Goal: Navigation & Orientation: Find specific page/section

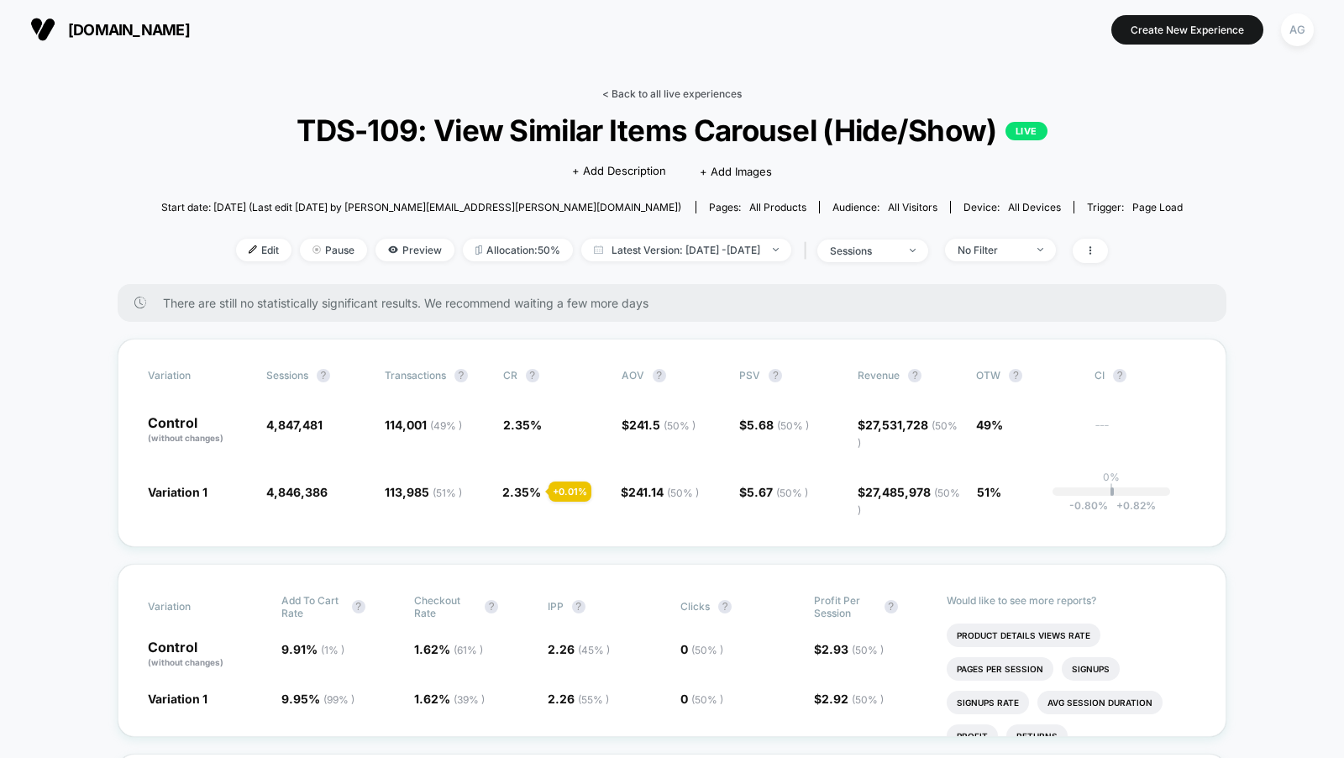
click at [691, 95] on link "< Back to all live experiences" at bounding box center [671, 93] width 139 height 13
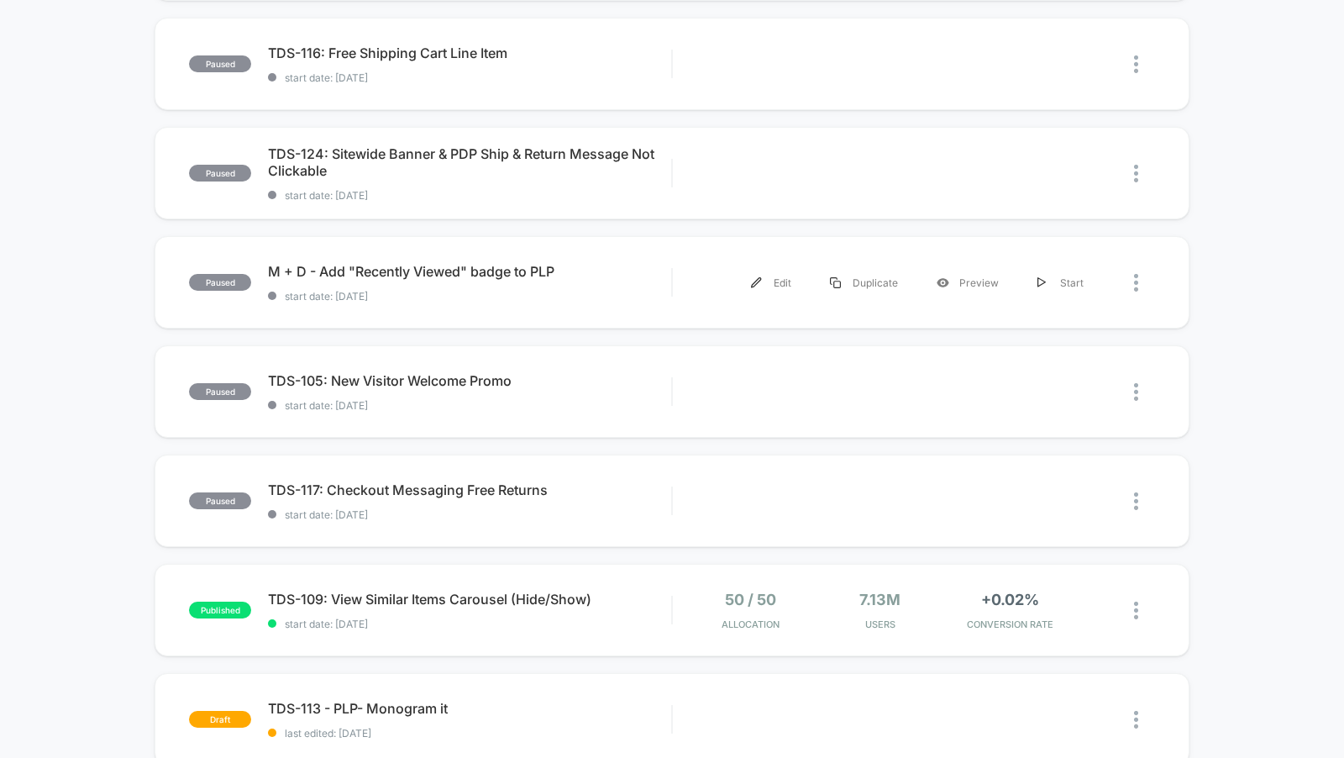
scroll to position [449, 0]
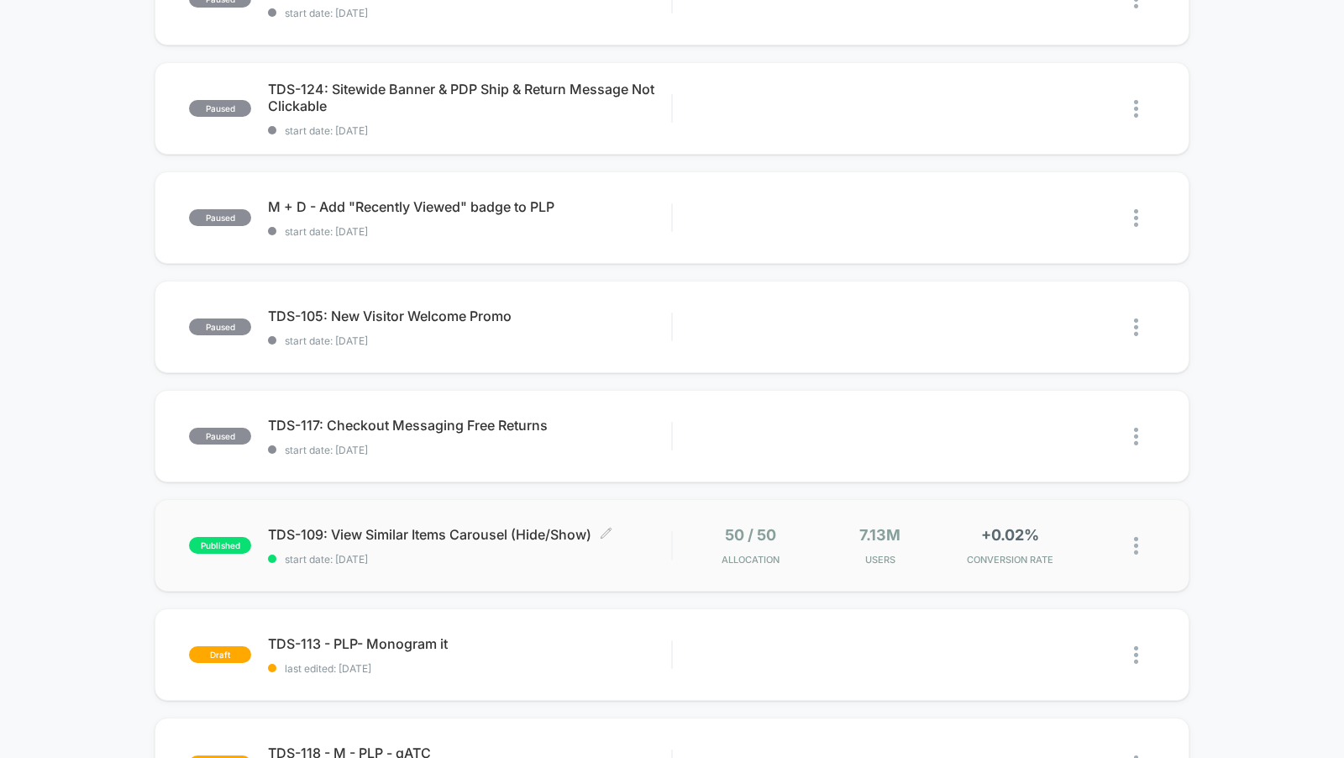
click at [562, 553] on span "start date: [DATE]" at bounding box center [469, 559] width 403 height 13
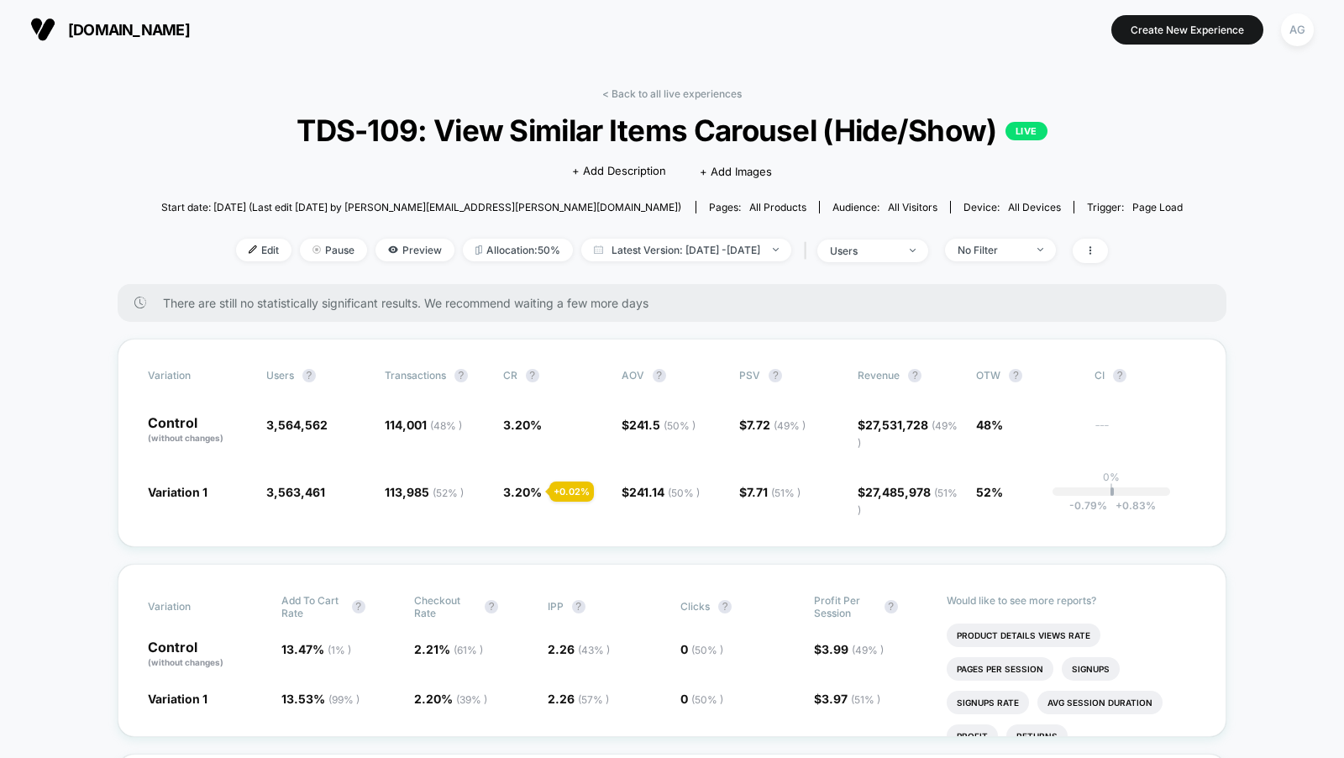
click at [659, 92] on link "< Back to all live experiences" at bounding box center [671, 93] width 139 height 13
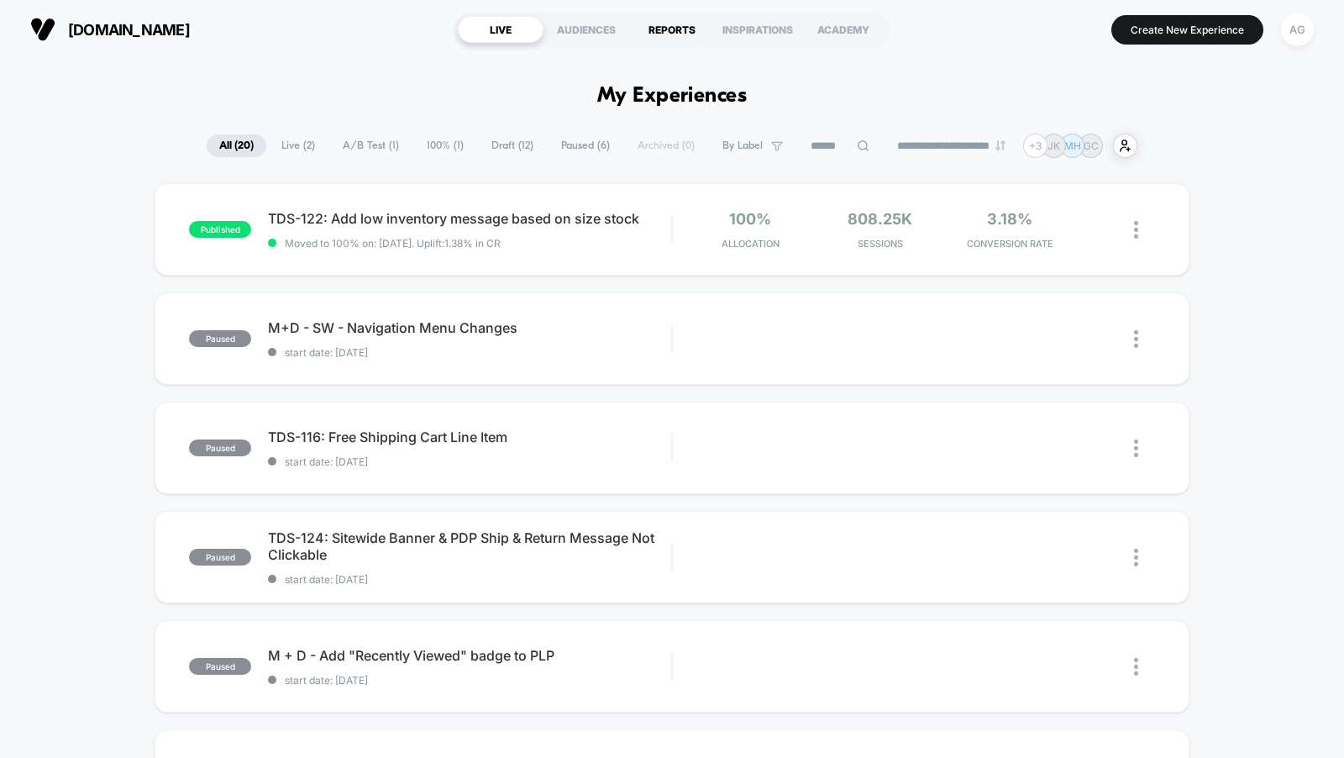
click at [668, 24] on div "REPORTS" at bounding box center [672, 29] width 86 height 27
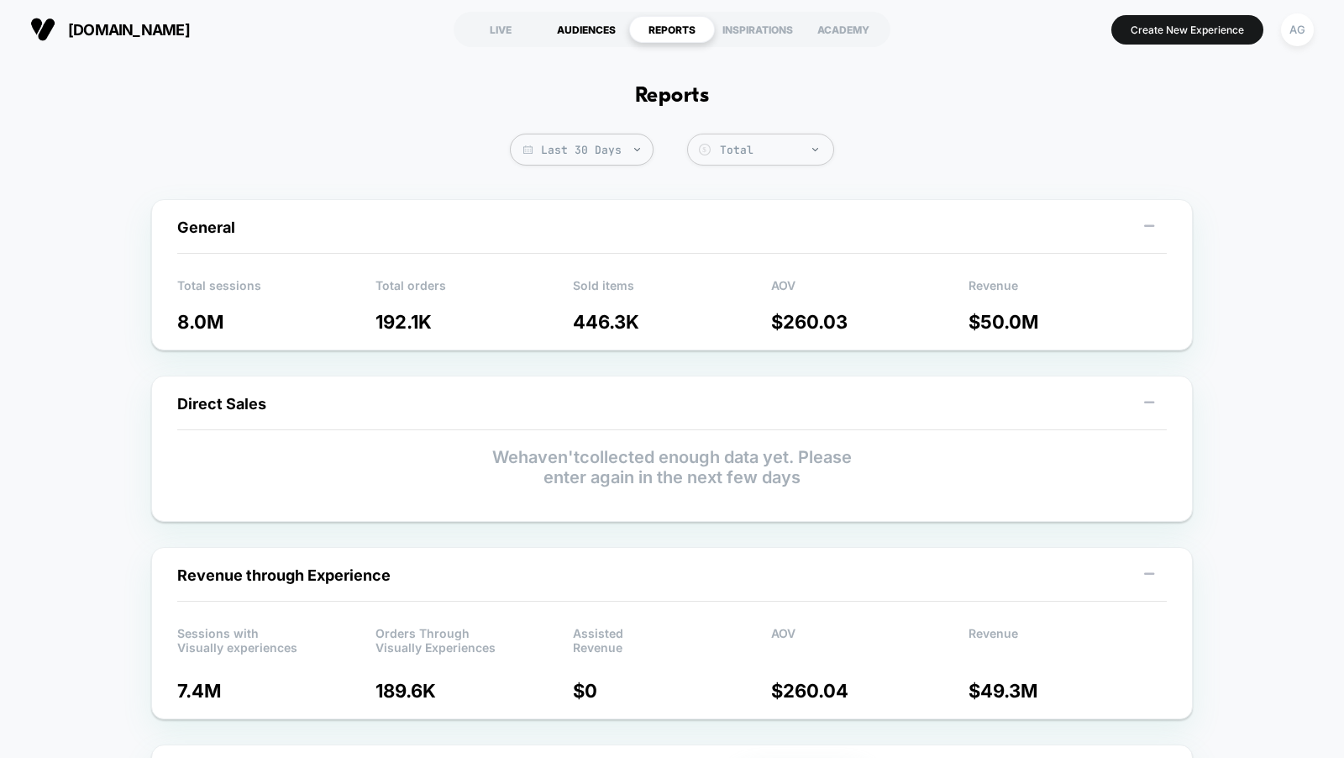
click at [591, 30] on div "AUDIENCES" at bounding box center [587, 29] width 86 height 27
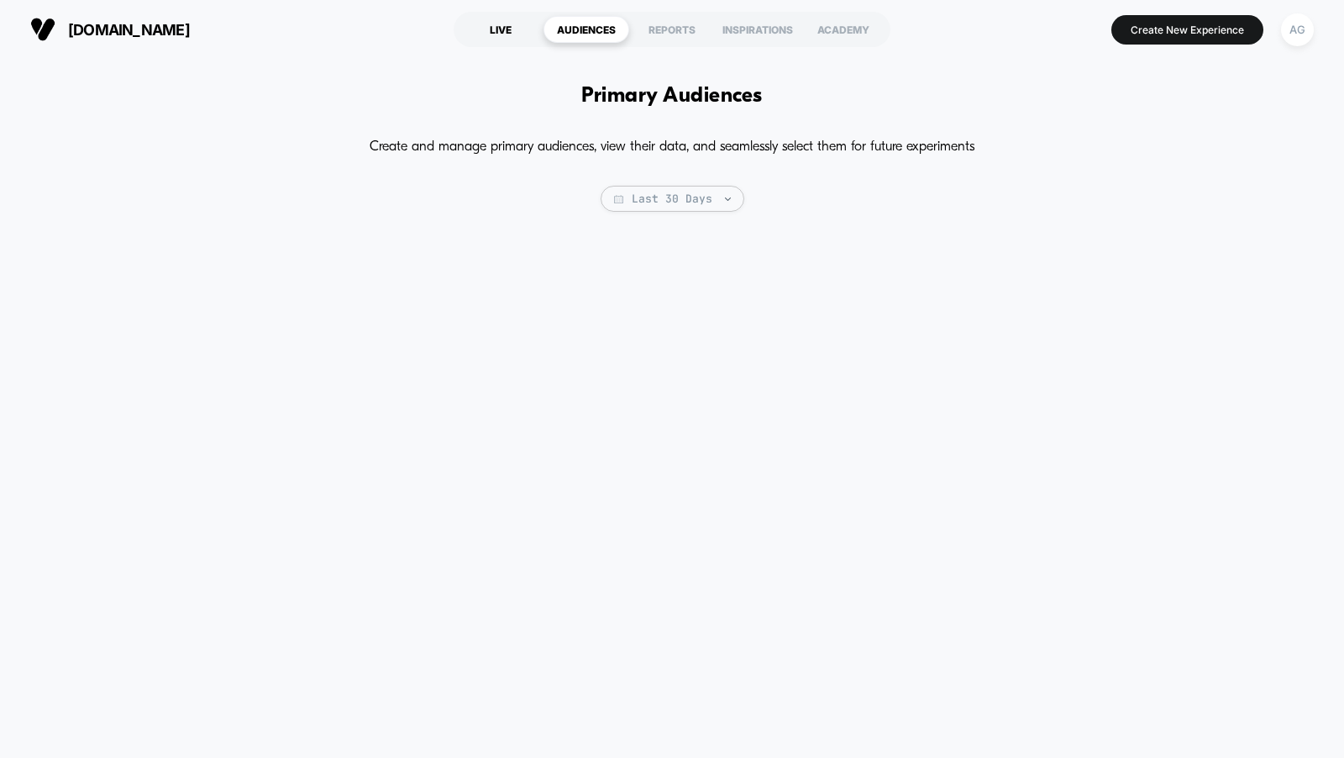
click at [516, 33] on div "LIVE" at bounding box center [501, 29] width 86 height 27
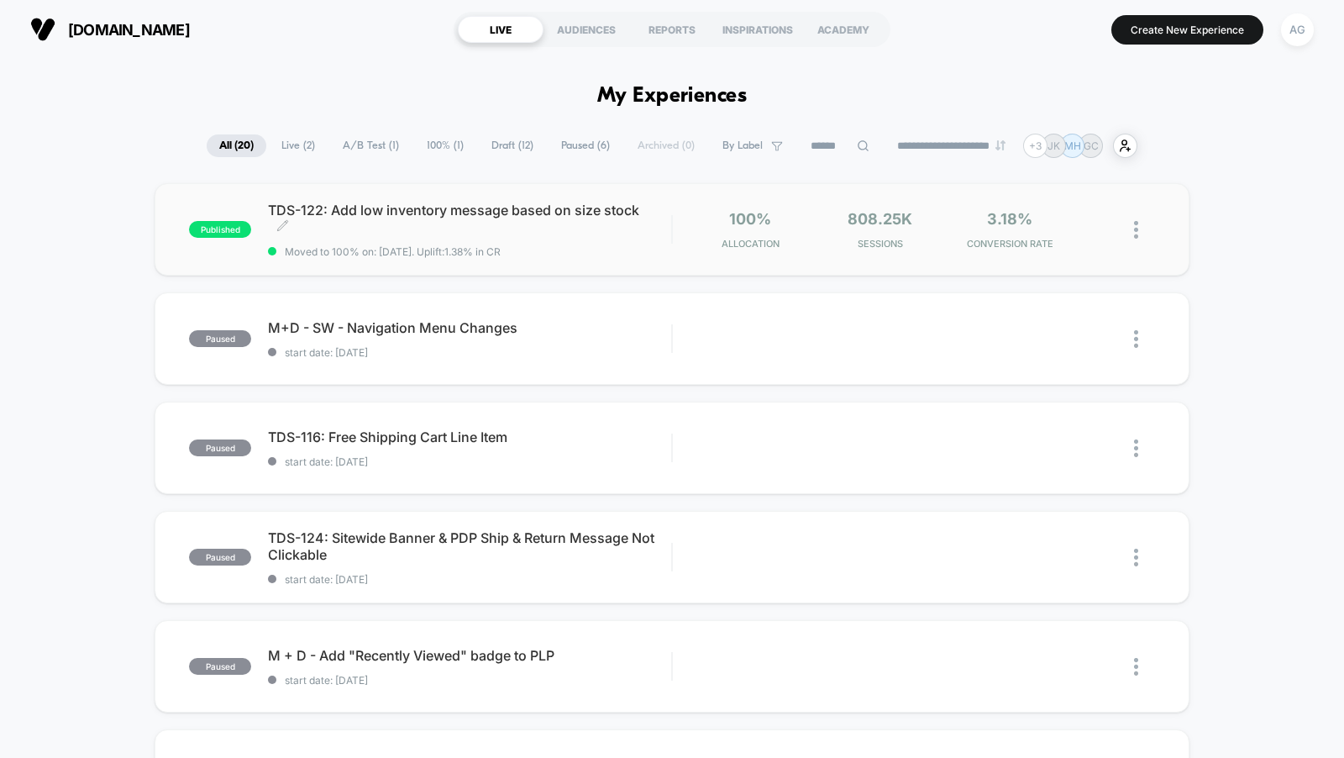
click at [612, 239] on div "TDS-122: Add low inventory message based on size stock Click to edit experience…" at bounding box center [469, 230] width 403 height 56
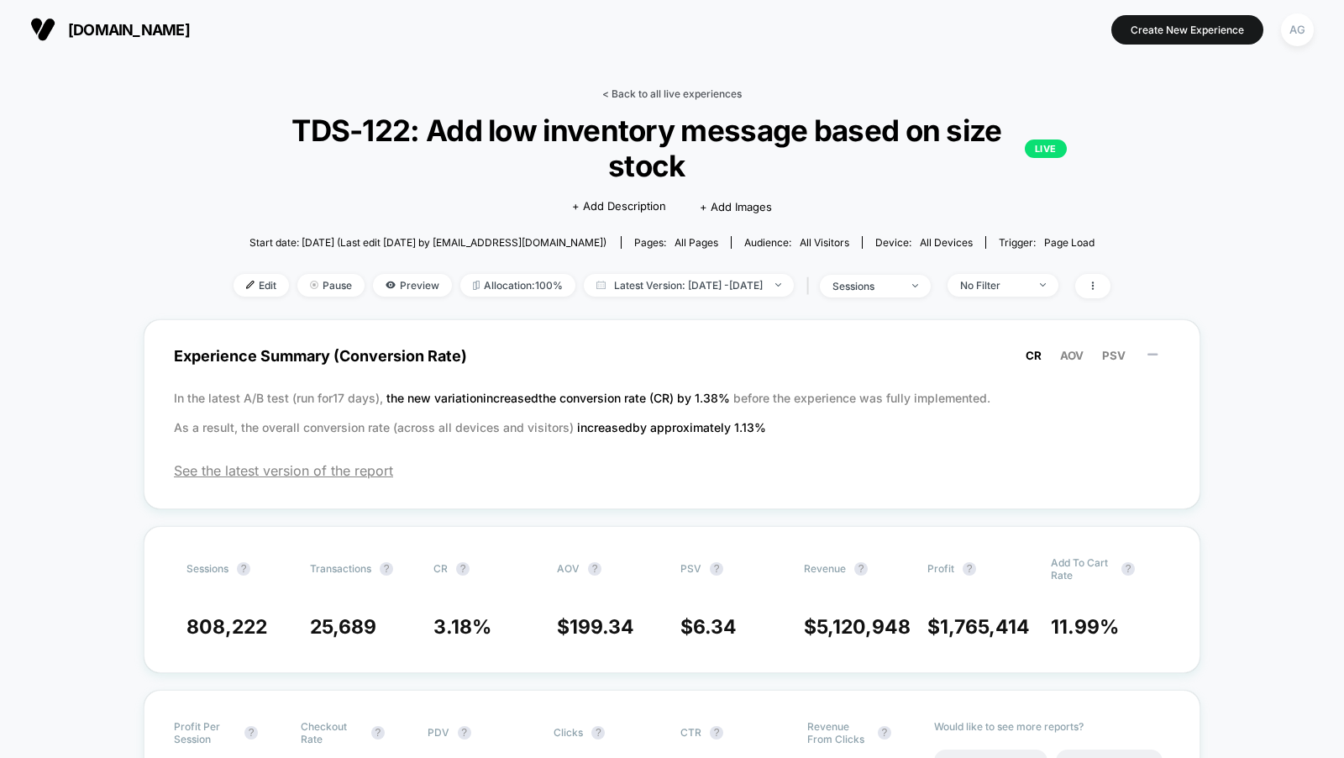
click at [675, 97] on link "< Back to all live experiences" at bounding box center [671, 93] width 139 height 13
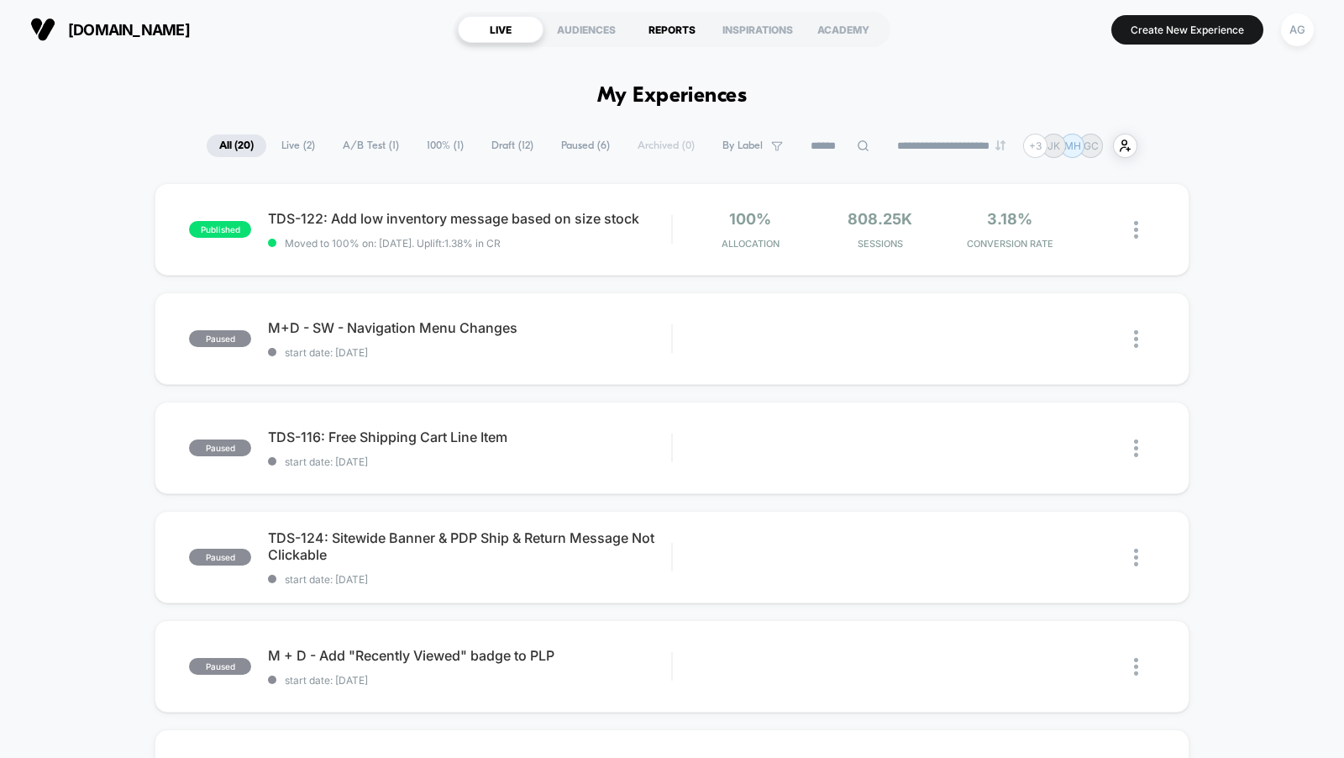
click at [671, 25] on div "REPORTS" at bounding box center [672, 29] width 86 height 27
